Goal: Information Seeking & Learning: Find specific page/section

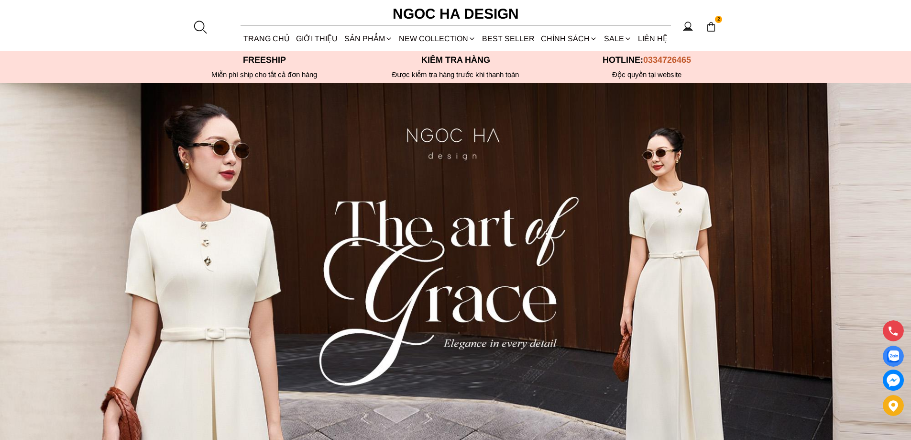
click at [203, 22] on div at bounding box center [200, 27] width 14 height 14
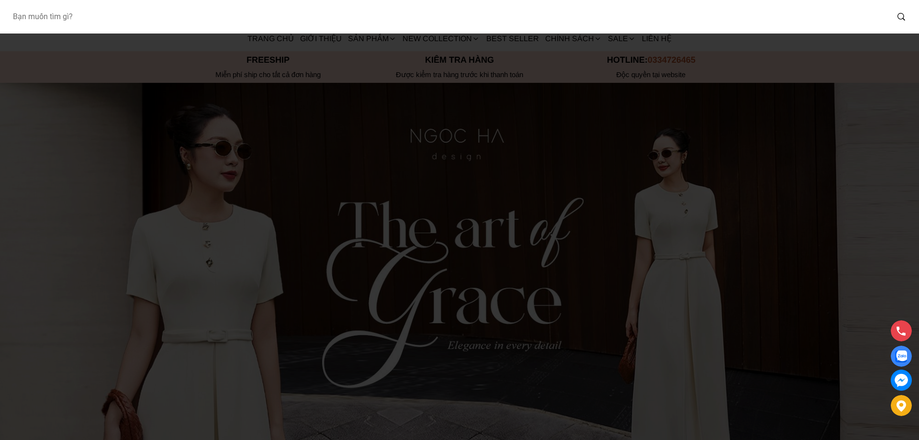
click at [175, 18] on input "Input search Bạn muốn tìm gì?" at bounding box center [446, 17] width 883 height 22
type input "A1087"
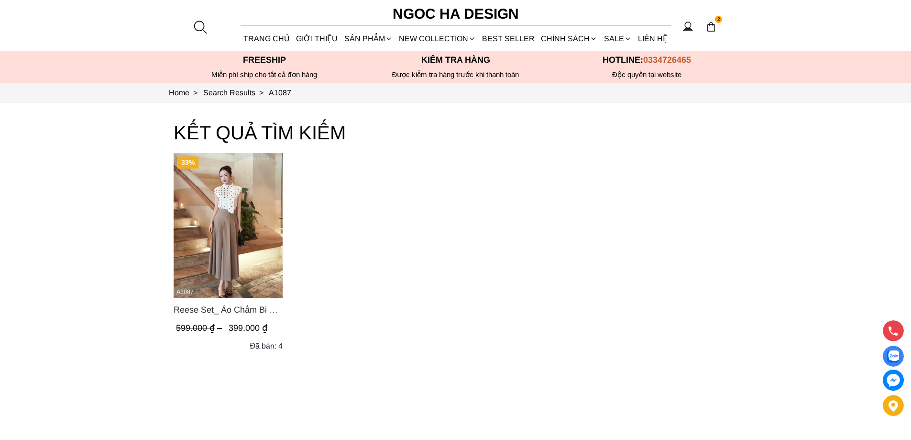
click at [198, 26] on div at bounding box center [200, 27] width 14 height 14
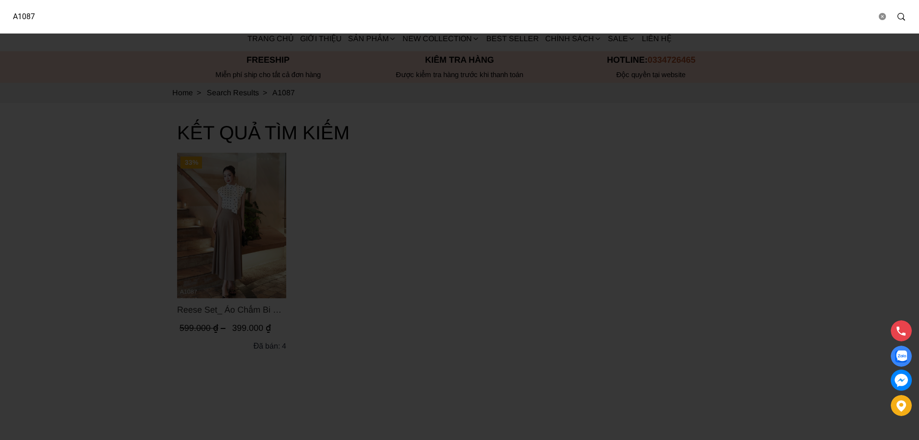
click at [184, 26] on input "A1087" at bounding box center [440, 17] width 871 height 22
type input "A1089"
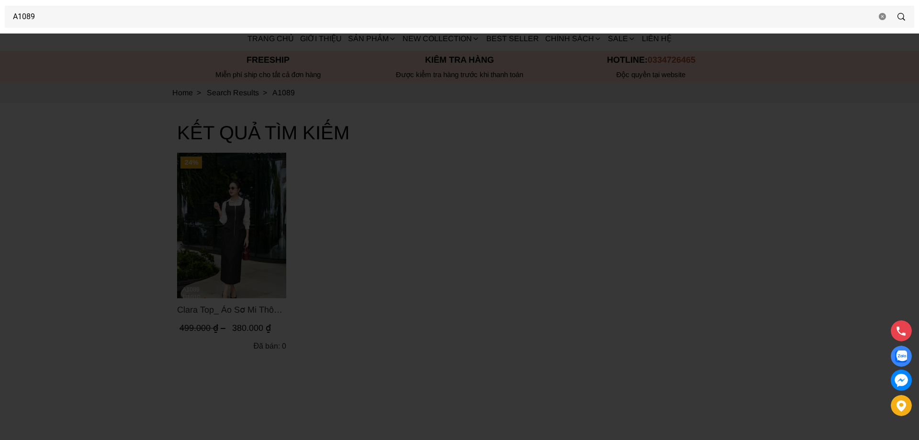
click at [226, 180] on div at bounding box center [459, 220] width 919 height 440
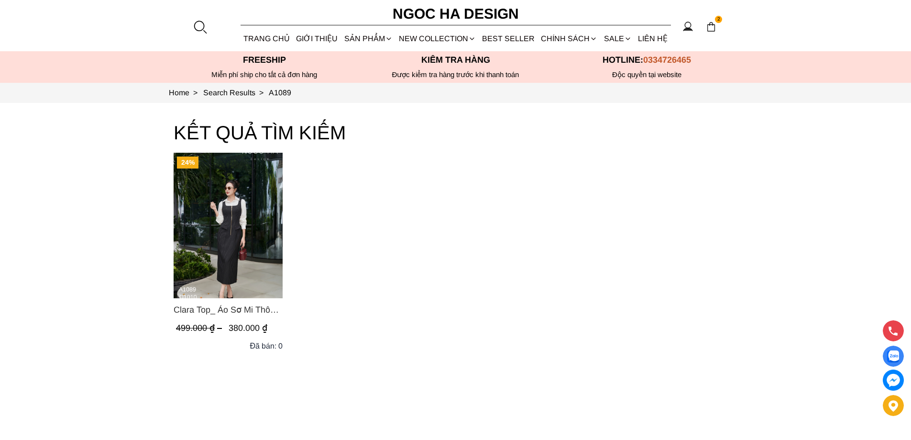
click at [226, 180] on img "Product image - Clara Top_ Áo Sơ Mi Thô Cổ Đức Màu Trắng A1089" at bounding box center [228, 225] width 109 height 145
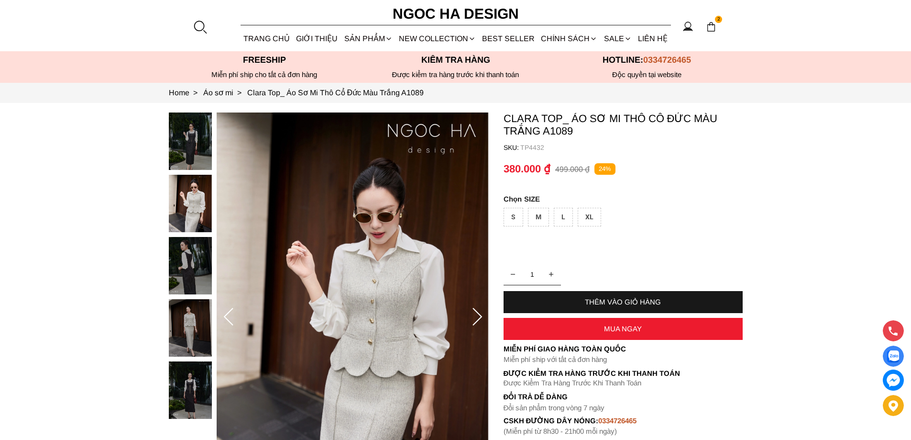
click at [201, 28] on div at bounding box center [200, 27] width 14 height 14
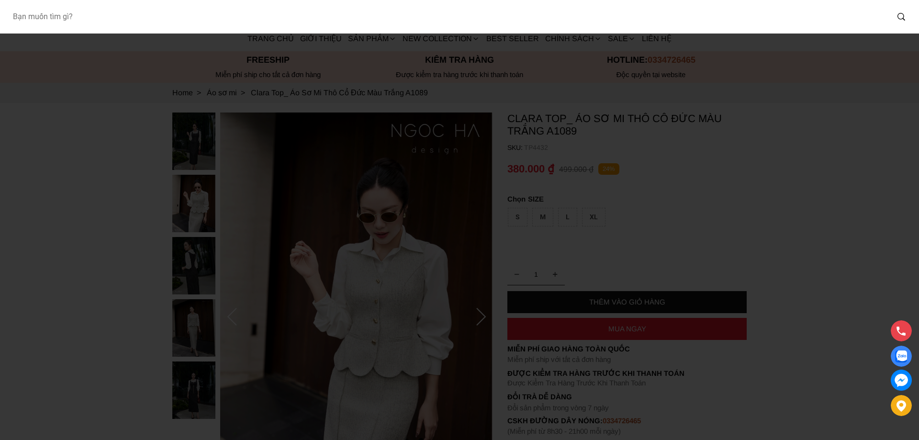
click at [140, 27] on input "Input search Bạn muốn tìm gì?" at bounding box center [446, 17] width 883 height 22
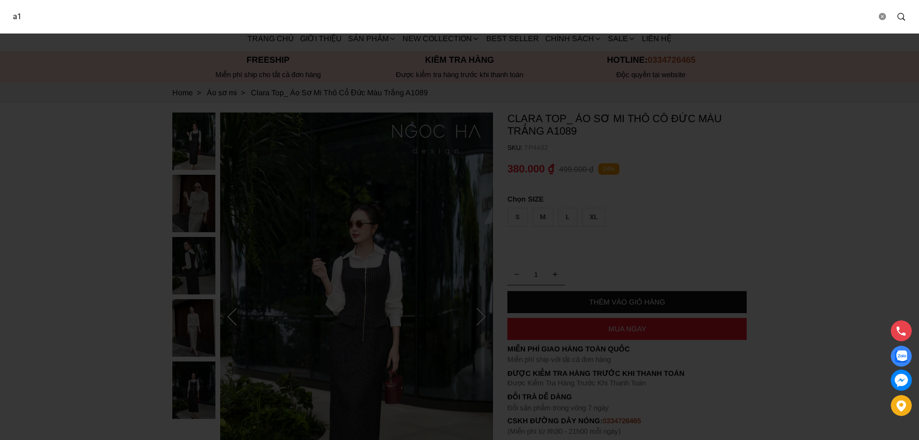
type input "a"
type input "A1074"
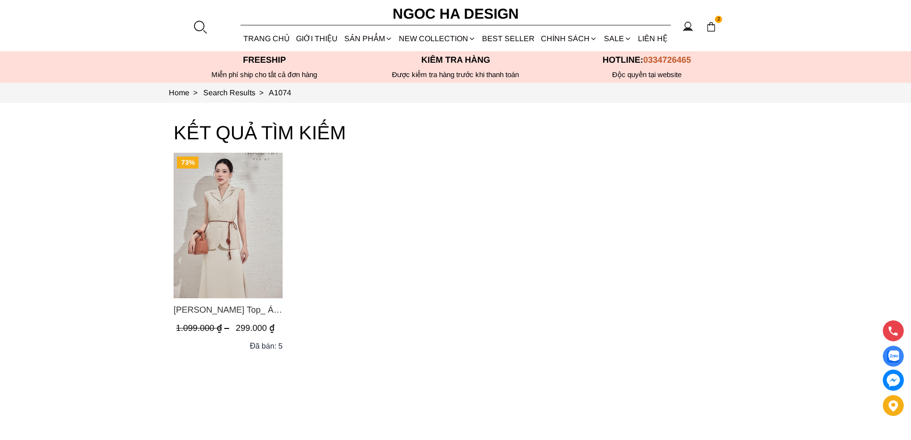
click at [198, 24] on div at bounding box center [200, 27] width 14 height 14
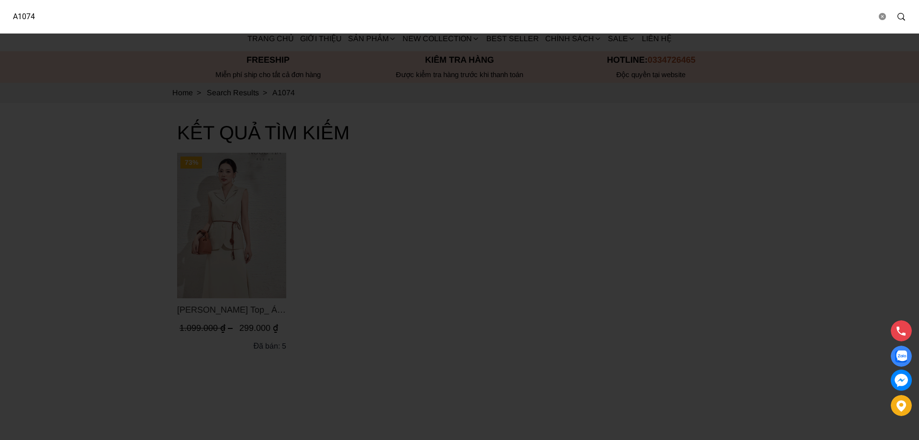
click at [133, 21] on input "A1074" at bounding box center [440, 17] width 871 height 22
type input "A"
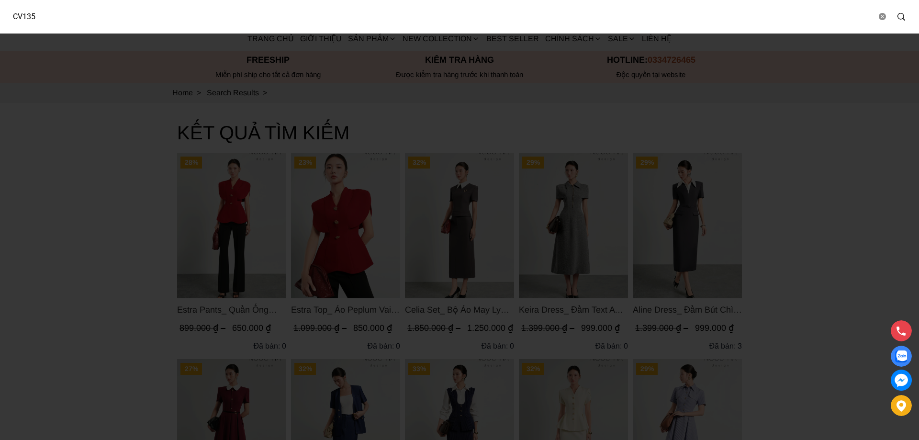
type input "CV135"
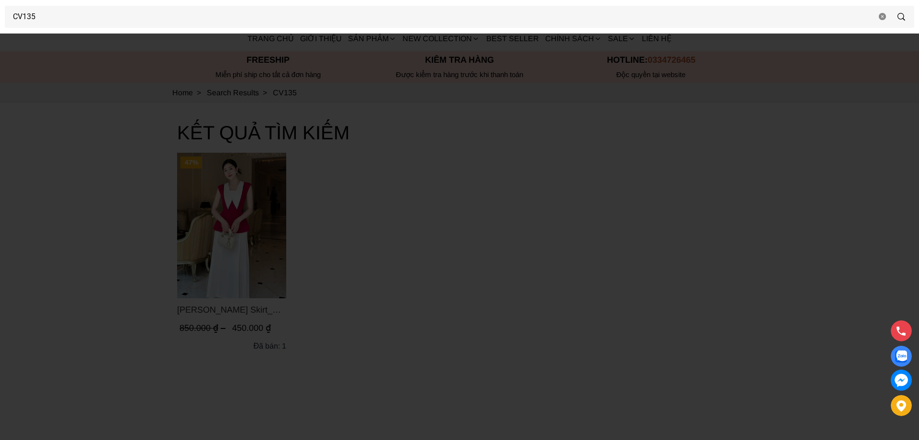
click at [197, 274] on div at bounding box center [459, 220] width 919 height 440
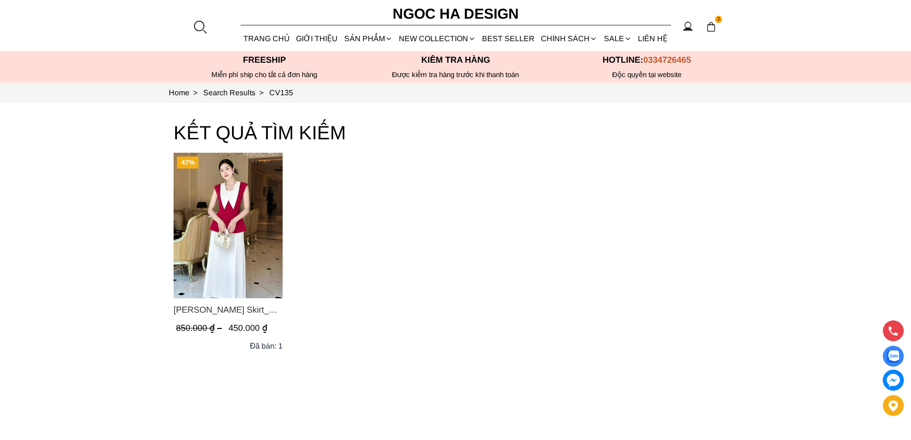
click at [197, 274] on img "Product image - Sara Skirt_ Chân Váy Xếp Ly Màu Trắng CV135" at bounding box center [228, 225] width 109 height 145
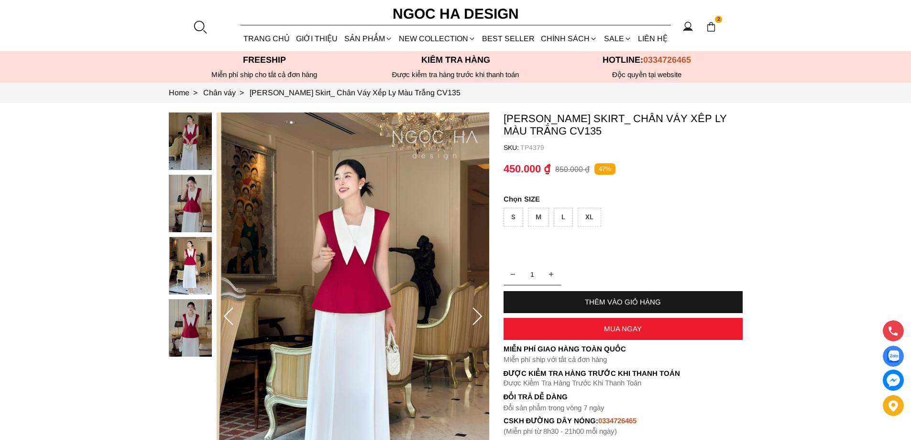
click at [195, 22] on div at bounding box center [200, 27] width 14 height 14
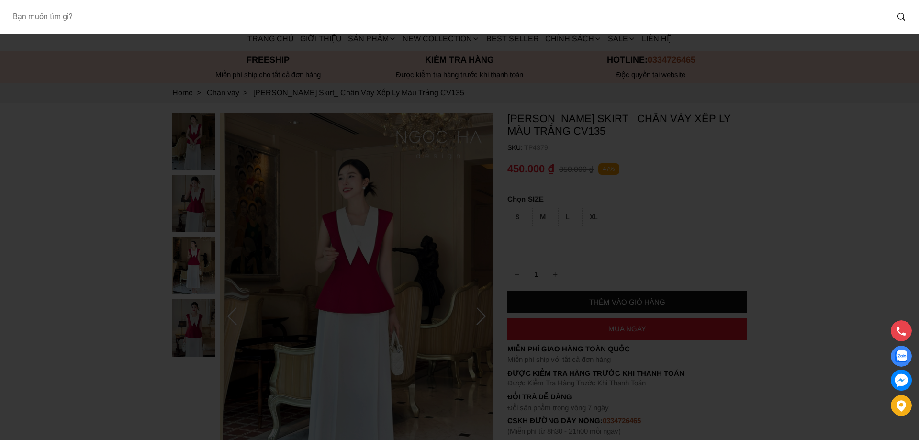
click at [159, 19] on input "Input search Bạn muốn tìm gì?" at bounding box center [446, 17] width 883 height 22
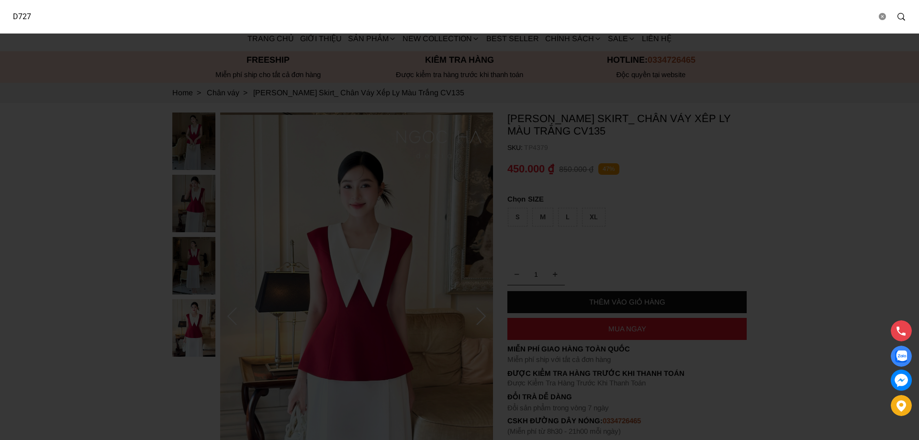
type input "D727"
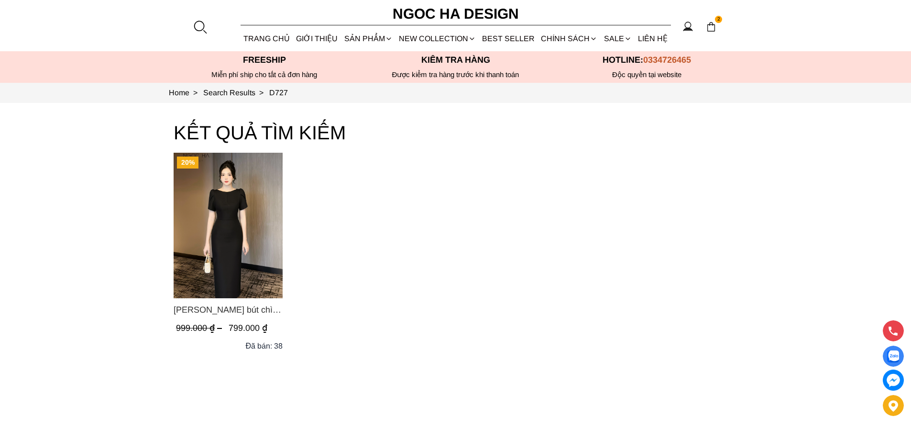
click at [220, 203] on img "Product image - Alice Dress_Đầm bút chì ,tay nụ hồng ,bồng đầu tay màu đen D727" at bounding box center [228, 225] width 109 height 145
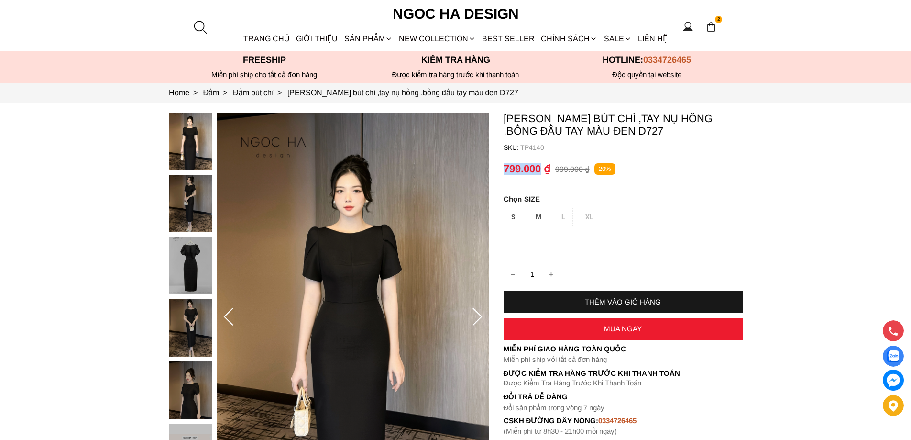
copy p "799.000"
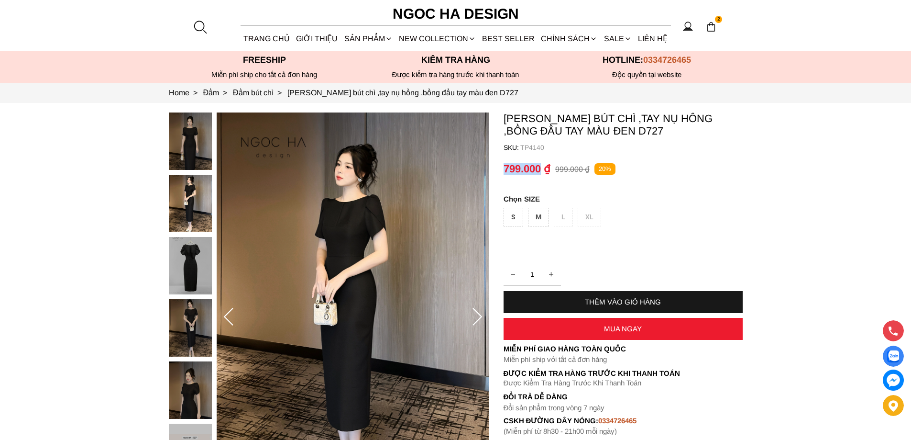
drag, startPoint x: 501, startPoint y: 168, endPoint x: 541, endPoint y: 171, distance: 39.8
click at [541, 171] on section "[PERSON_NAME] bút chì ,tay nụ hồng ,bồng đầu tay màu đen D727 SKU: TP4140 1 THÊ…" at bounding box center [455, 317] width 911 height 428
